Goal: Task Accomplishment & Management: Use online tool/utility

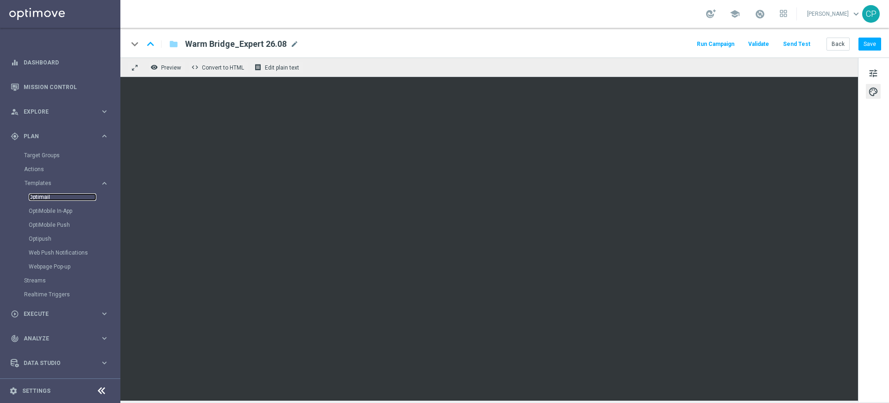
click at [41, 195] on link "Optimail" at bounding box center [63, 196] width 68 height 7
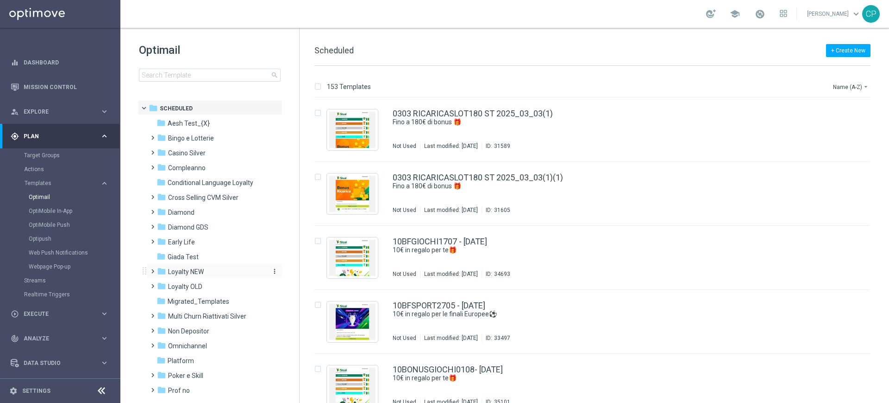
click at [187, 273] on span "Loyalty NEW" at bounding box center [186, 271] width 36 height 8
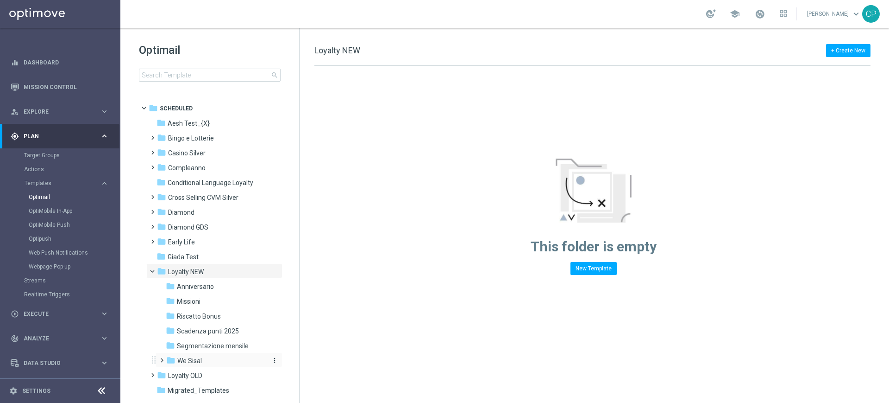
click at [186, 357] on span "We Sisal" at bounding box center [189, 360] width 25 height 8
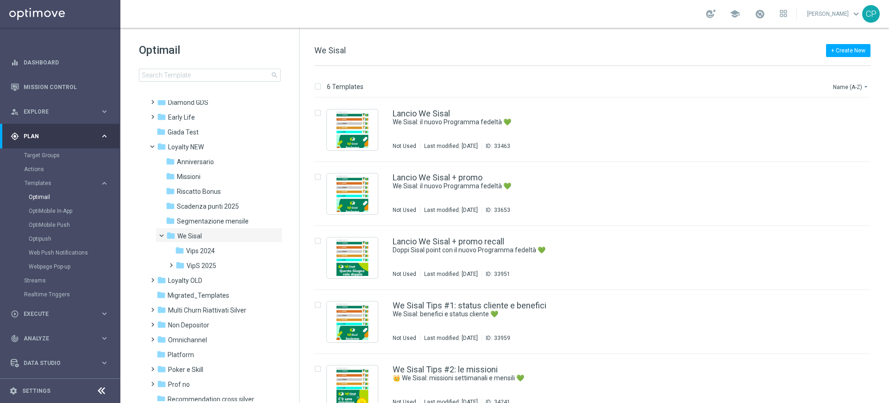
scroll to position [127, 0]
click at [210, 259] on span "VipS 2025" at bounding box center [202, 262] width 30 height 8
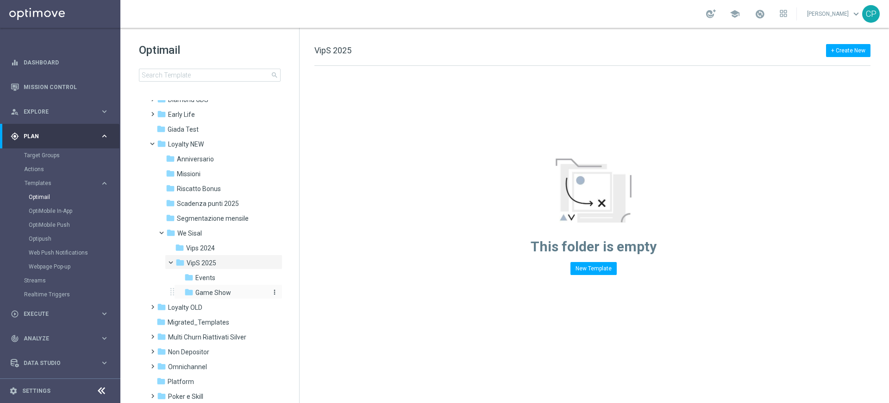
click at [227, 291] on span "Game Show" at bounding box center [213, 292] width 36 height 8
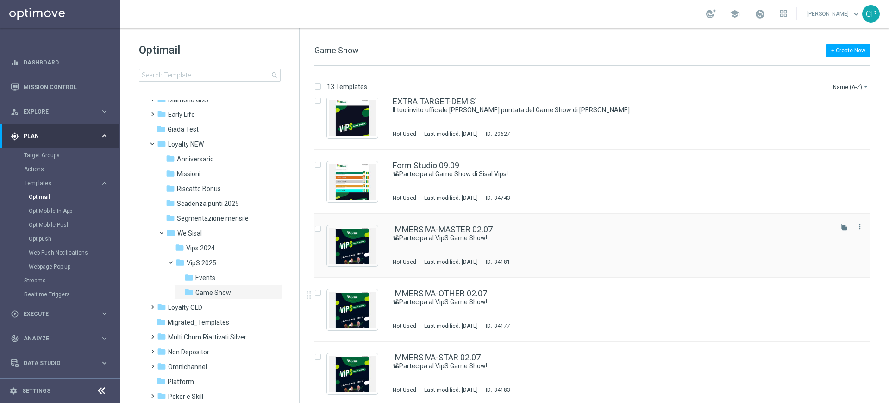
scroll to position [76, 0]
click at [411, 231] on link "IMMERSIVA-MASTER 02.07" at bounding box center [443, 229] width 100 height 8
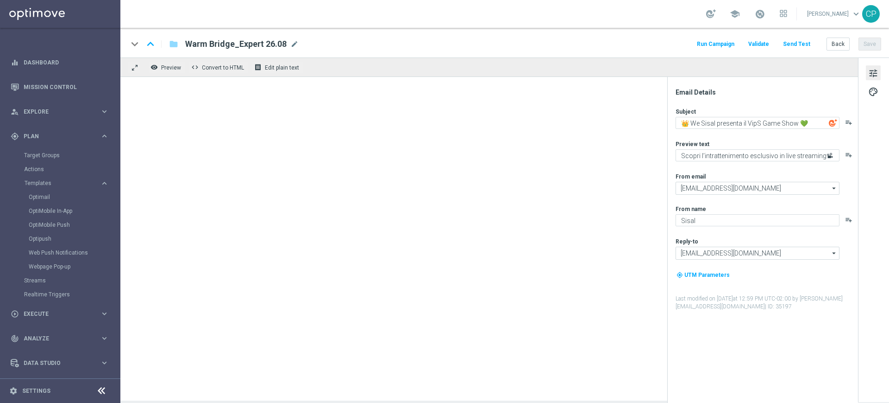
type textarea "📽Partecipa al VipS Game Show!"
type textarea "Risate e divertimento con [PERSON_NAME] e Scintilla"
